Goal: Complete application form

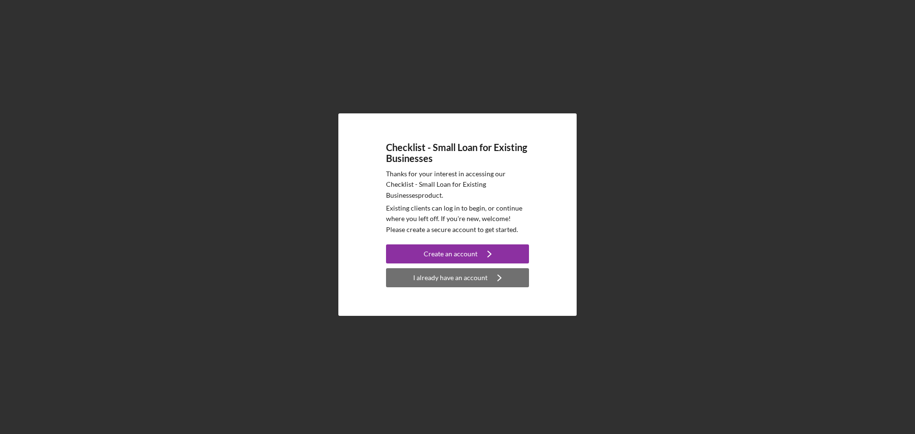
click at [430, 277] on div "I already have an account" at bounding box center [450, 277] width 74 height 19
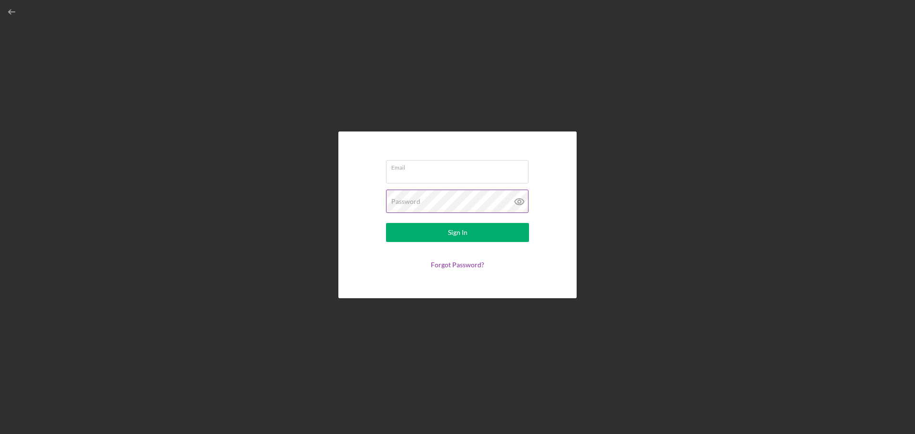
type input "[EMAIL_ADDRESS][DOMAIN_NAME]"
click at [446, 241] on button "Sign In" at bounding box center [457, 232] width 143 height 19
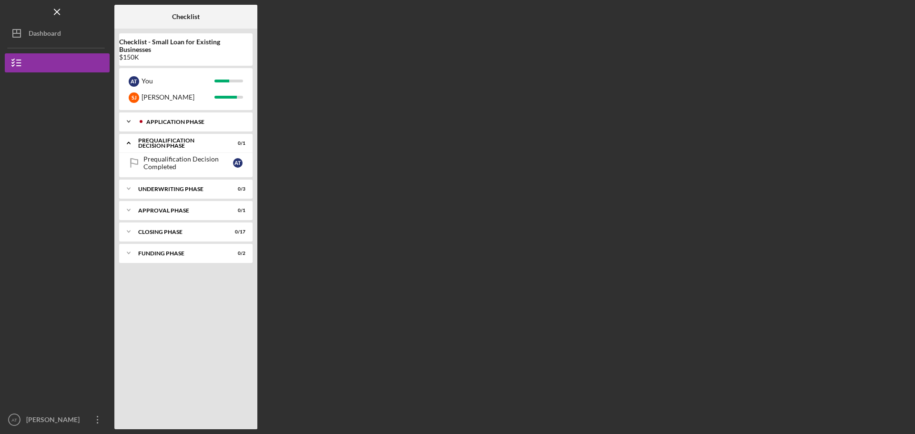
click at [131, 123] on icon "Icon/Expander" at bounding box center [128, 121] width 19 height 19
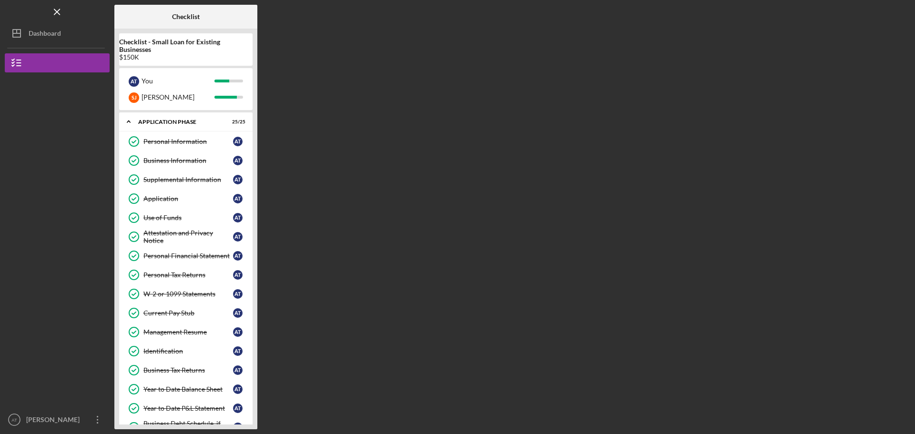
click at [279, 410] on div "Checklist Checklist - Small Loan for Existing Businesses $150K A T You [PERSON_…" at bounding box center [512, 217] width 796 height 425
click at [158, 216] on div "Use of Funds" at bounding box center [188, 218] width 90 height 8
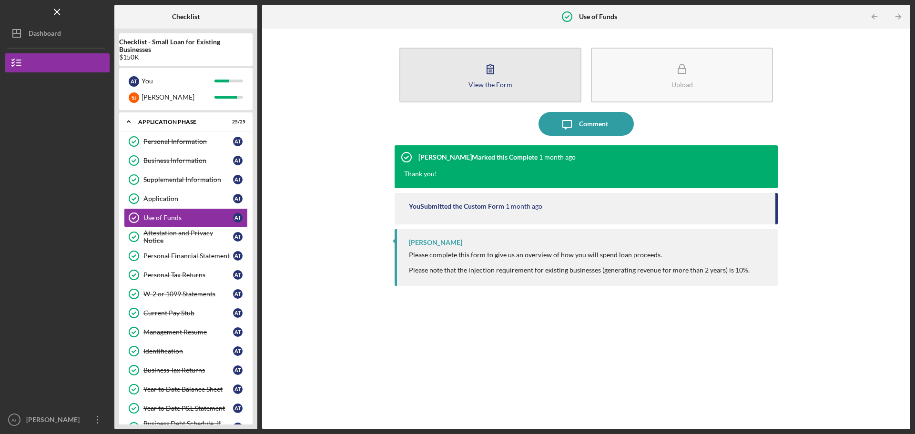
click at [499, 76] on icon "button" at bounding box center [491, 69] width 24 height 24
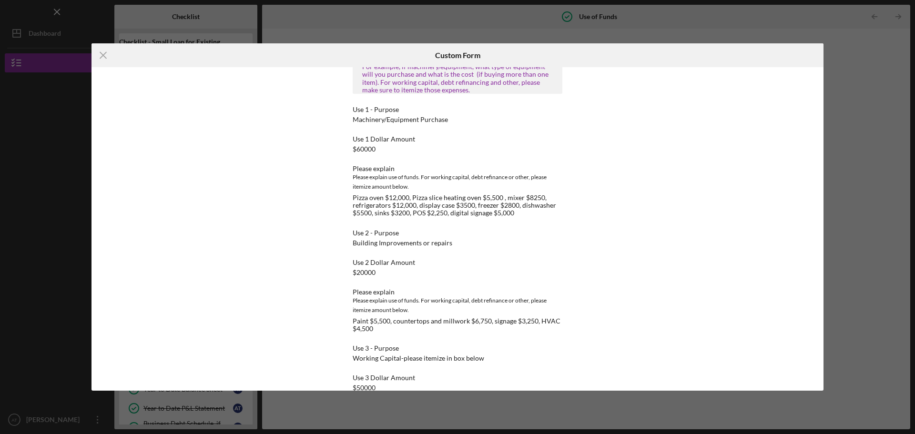
scroll to position [71, 0]
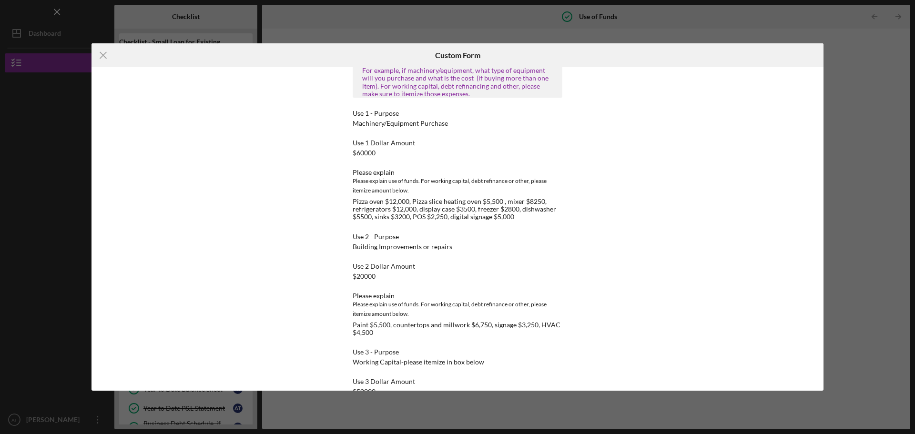
drag, startPoint x: 586, startPoint y: 169, endPoint x: 586, endPoint y: 174, distance: 5.2
click at [586, 174] on div "This form is no longer editable because the checklist item has been marked comp…" at bounding box center [458, 229] width 262 height 324
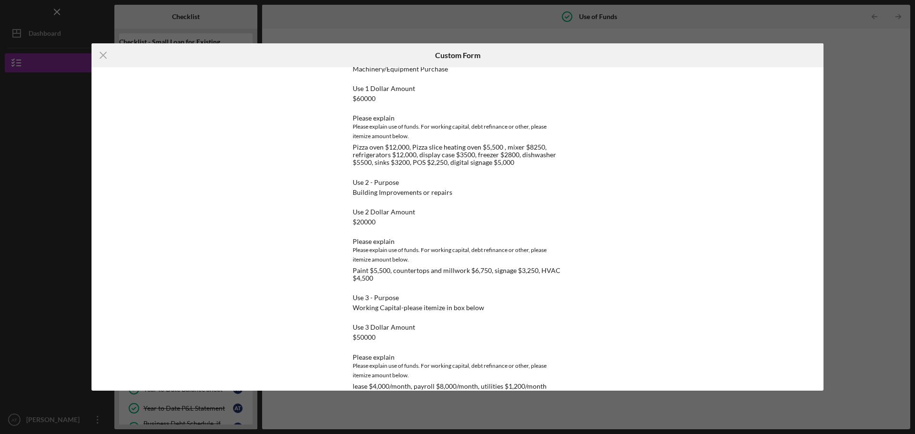
scroll to position [124, 0]
click at [101, 59] on icon "Icon/Menu Close" at bounding box center [104, 55] width 24 height 24
